Goal: Task Accomplishment & Management: Manage account settings

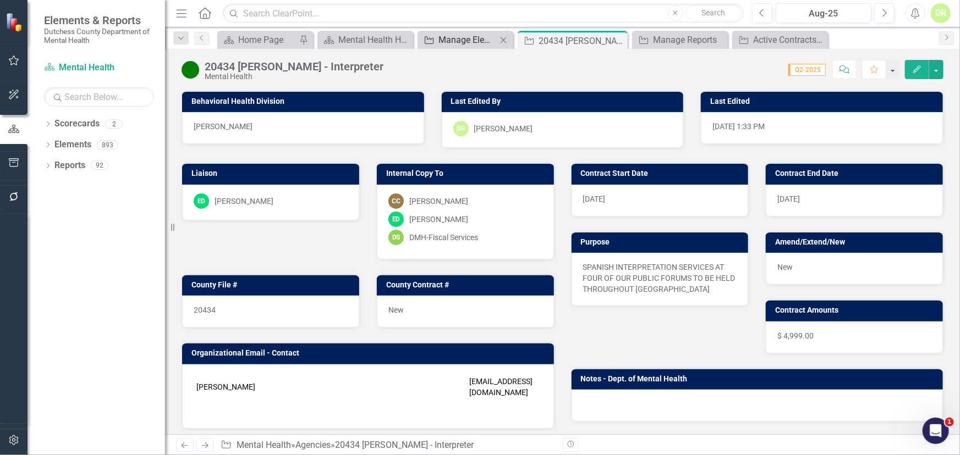
scroll to position [50, 0]
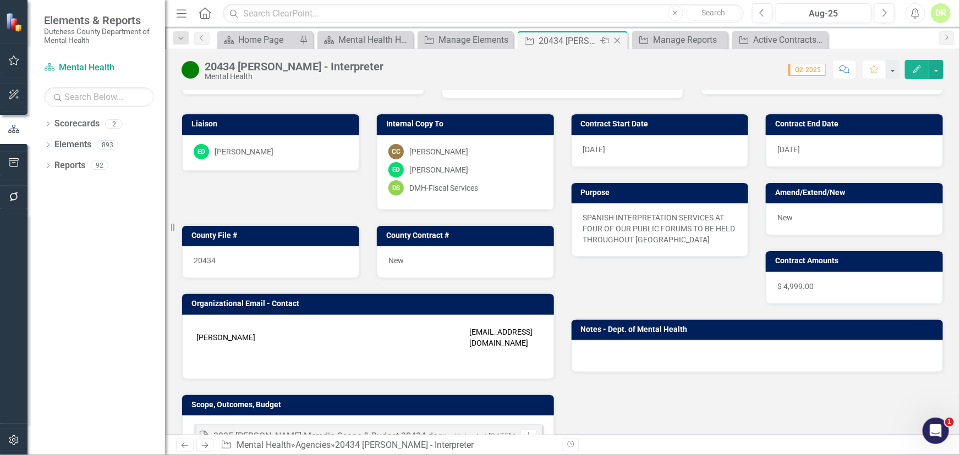
click at [618, 39] on icon "Close" at bounding box center [617, 40] width 11 height 9
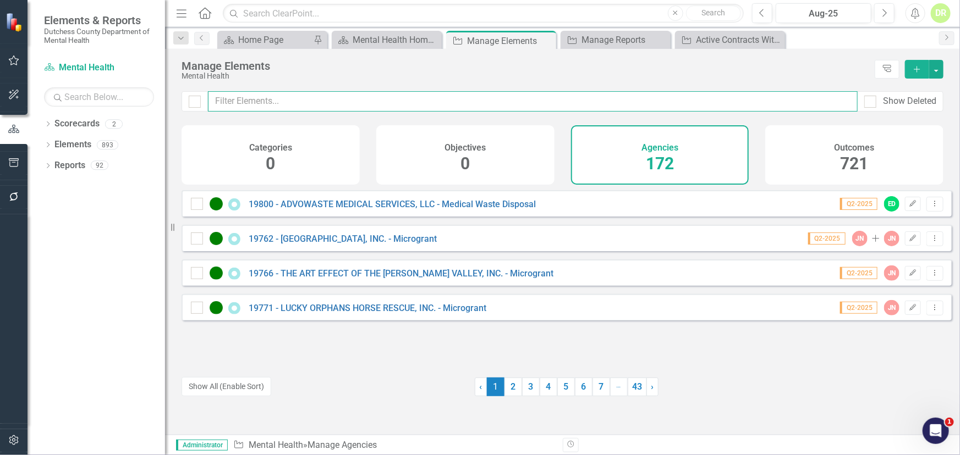
click at [271, 102] on input "text" at bounding box center [533, 101] width 650 height 20
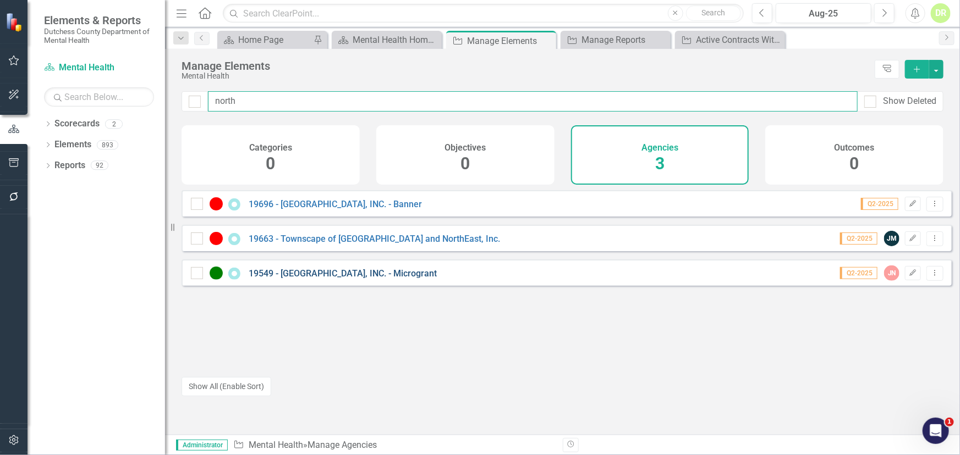
type input "north"
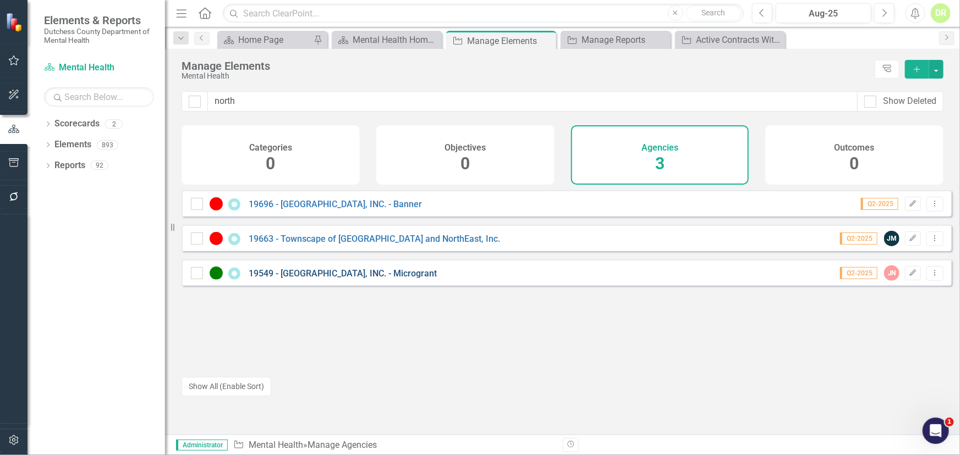
click at [270, 279] on link "19549 - [GEOGRAPHIC_DATA], INC. - Microgrant" at bounding box center [343, 273] width 188 height 10
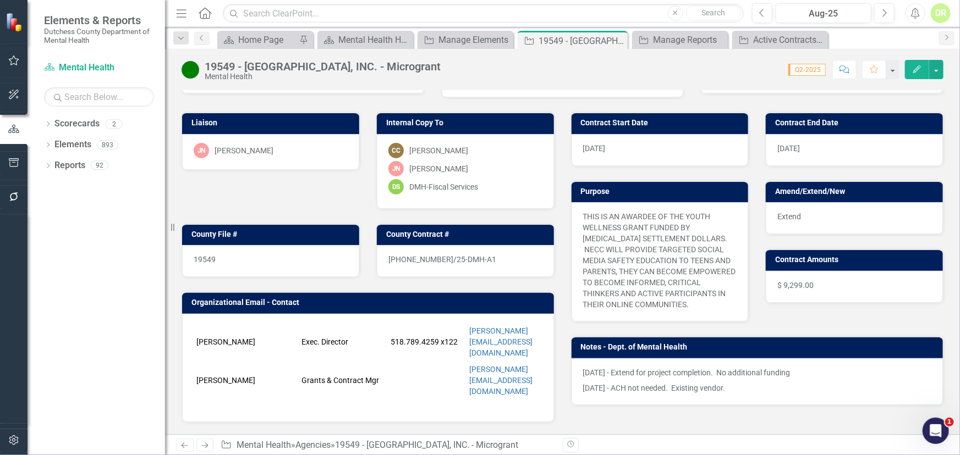
scroll to position [50, 0]
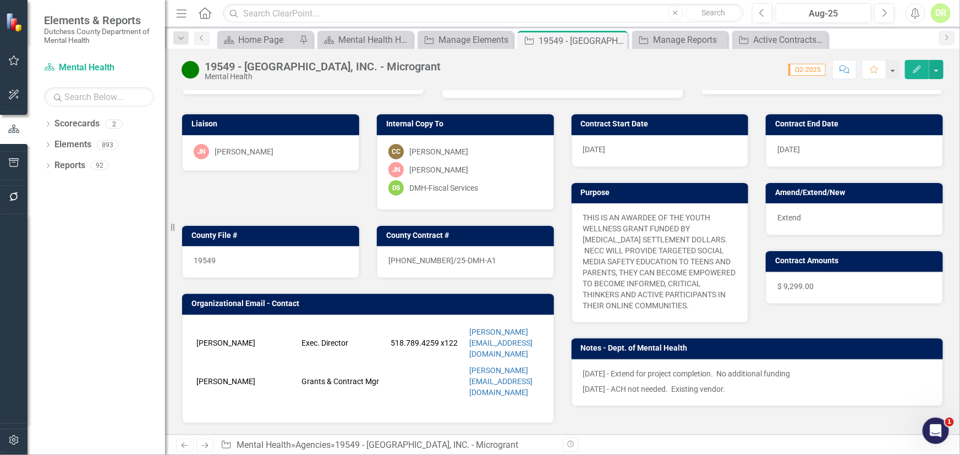
click at [267, 263] on div "19549" at bounding box center [270, 262] width 177 height 32
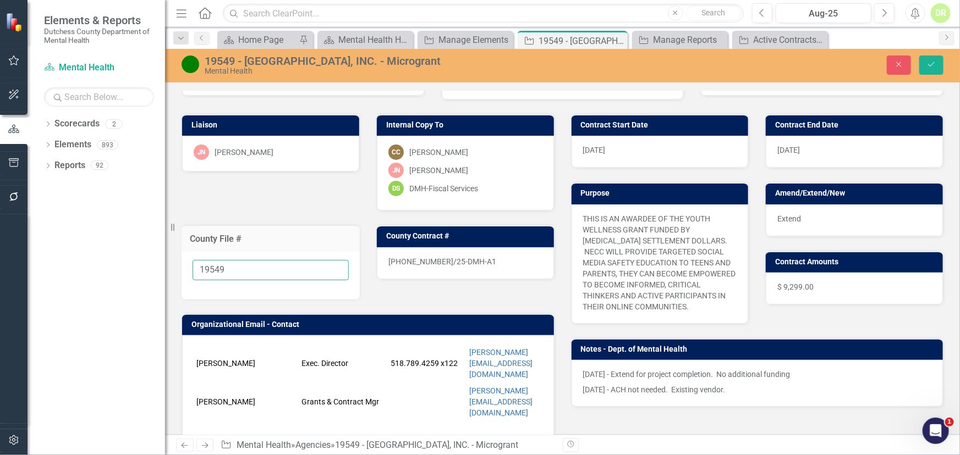
click at [234, 263] on input "19549" at bounding box center [271, 270] width 156 height 20
type input "19549 - In Process"
drag, startPoint x: 928, startPoint y: 59, endPoint x: 699, endPoint y: 157, distance: 250.1
click at [928, 59] on button "Save" at bounding box center [931, 65] width 24 height 19
